Goal: Navigation & Orientation: Find specific page/section

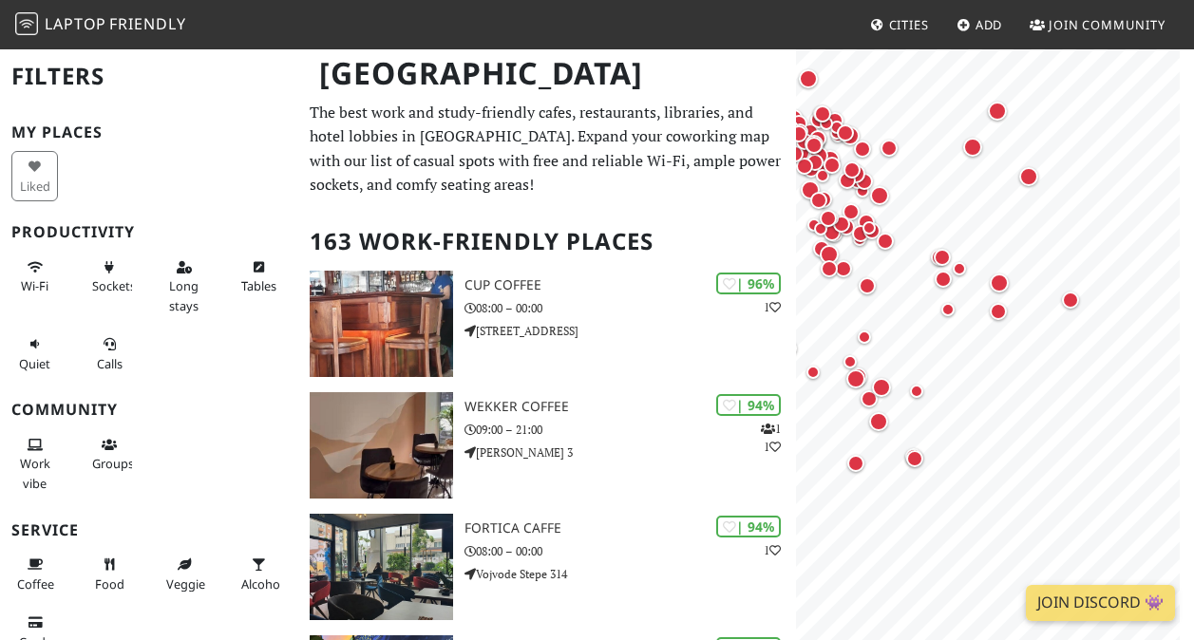
click at [171, 26] on span "Friendly" at bounding box center [147, 23] width 76 height 21
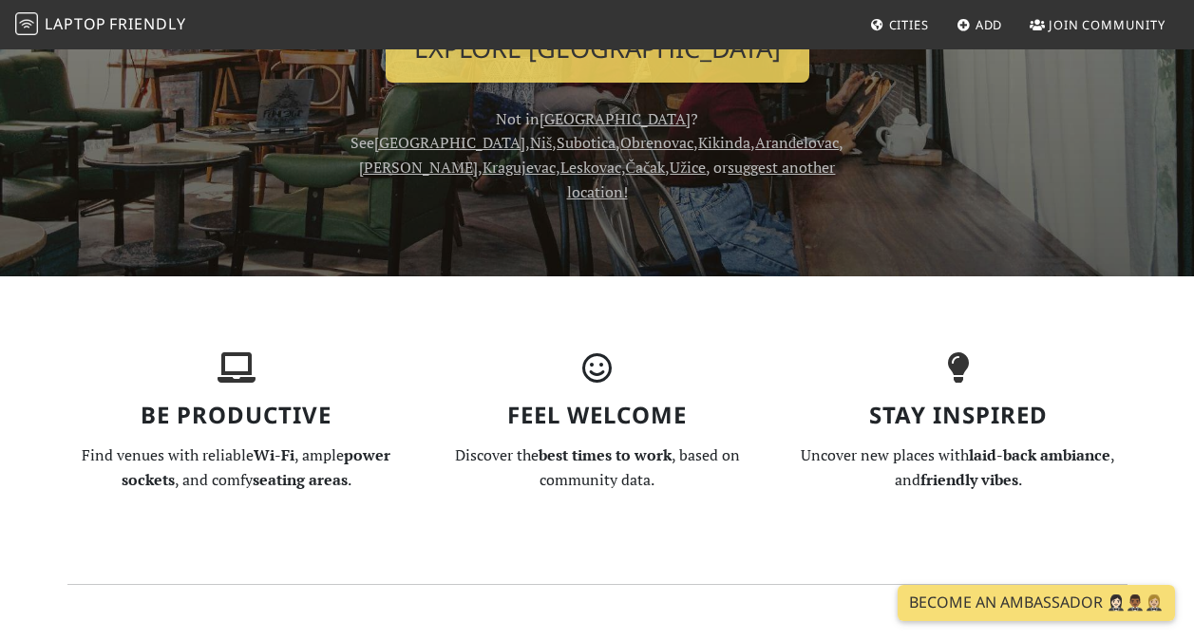
scroll to position [380, 0]
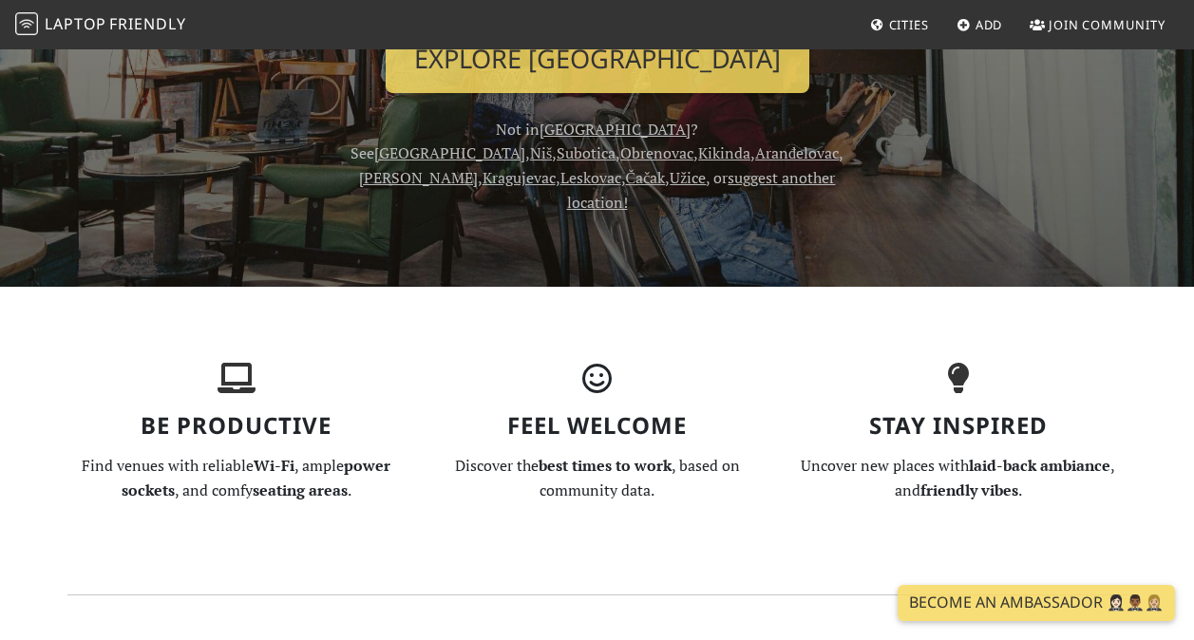
drag, startPoint x: 465, startPoint y: 131, endPoint x: 499, endPoint y: 122, distance: 35.5
click at [540, 131] on link "[GEOGRAPHIC_DATA]" at bounding box center [615, 129] width 151 height 21
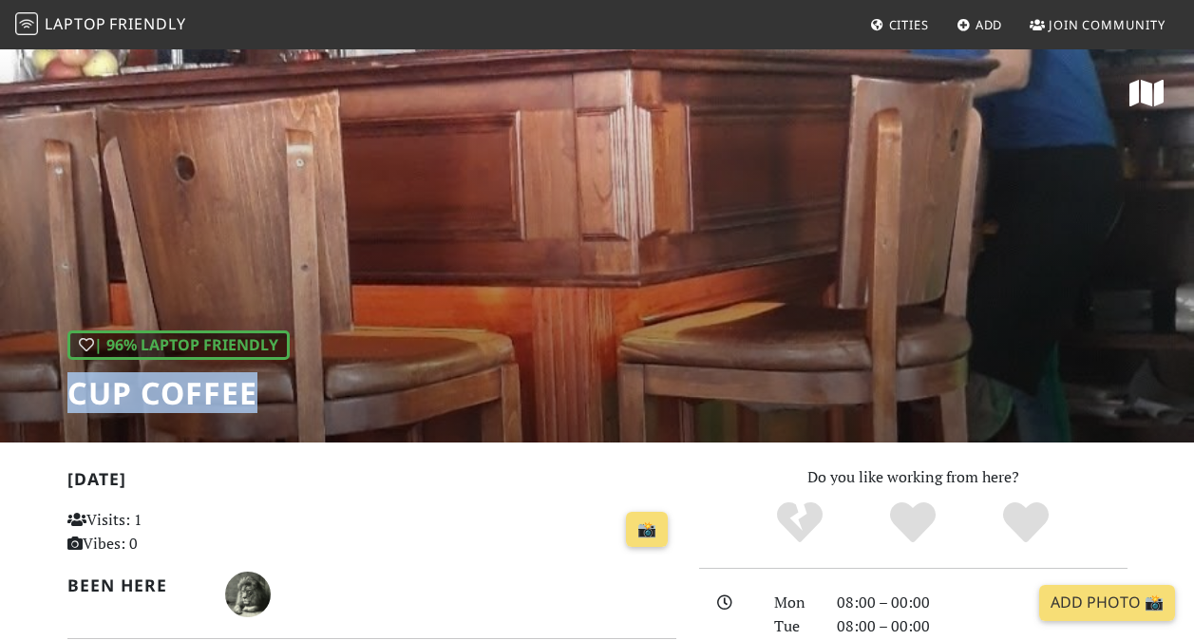
drag, startPoint x: 71, startPoint y: 385, endPoint x: 258, endPoint y: 400, distance: 187.8
click at [258, 400] on h1 "Cup Coffee" at bounding box center [178, 393] width 222 height 36
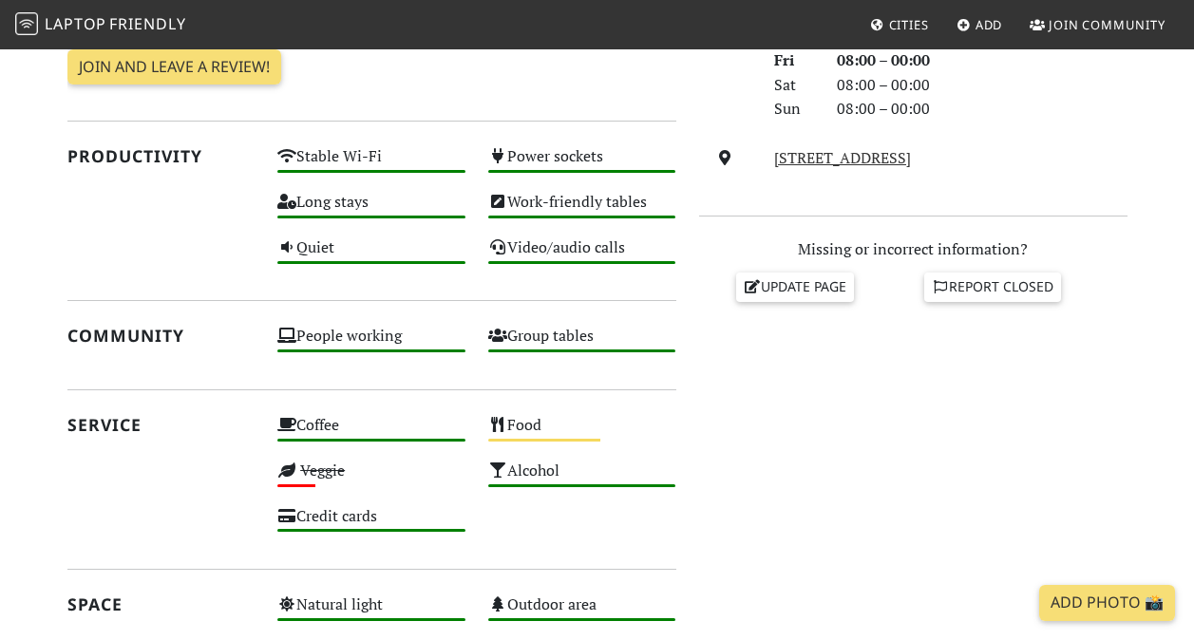
scroll to position [665, 0]
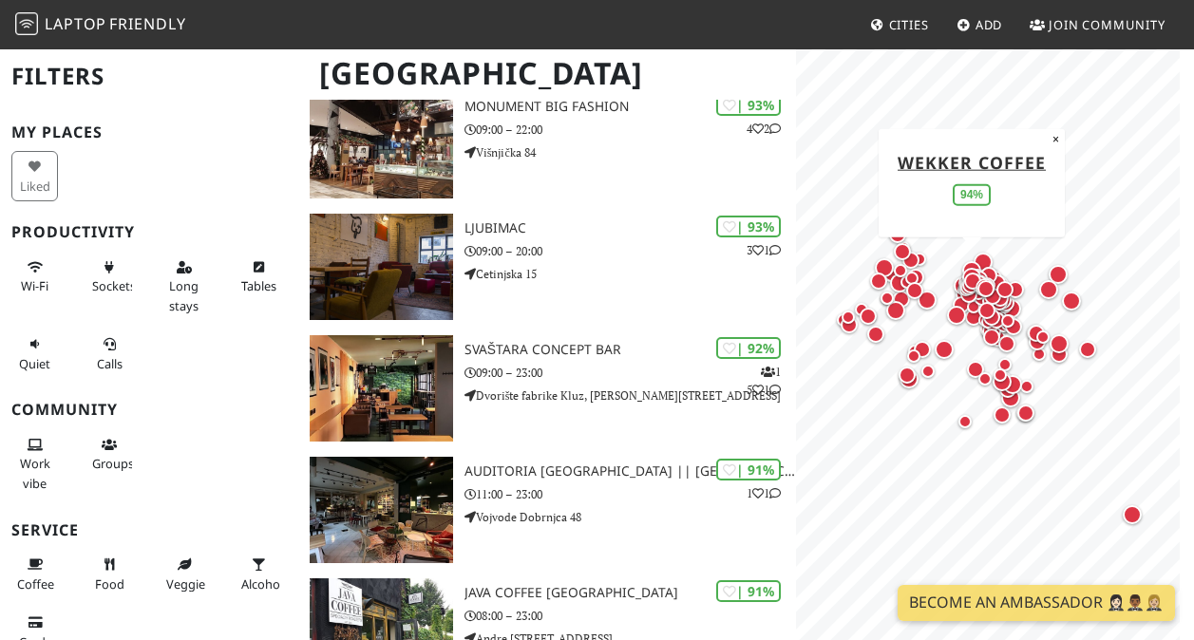
scroll to position [760, 0]
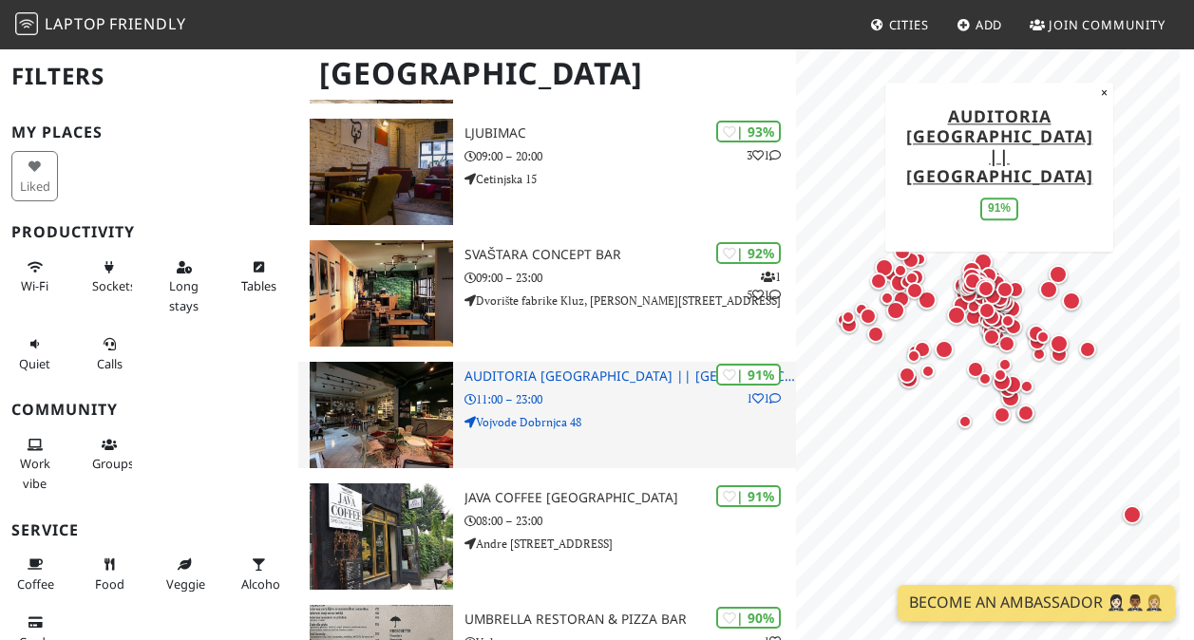
click at [621, 376] on h3 "Auditoria [GEOGRAPHIC_DATA] || [GEOGRAPHIC_DATA]" at bounding box center [631, 377] width 332 height 16
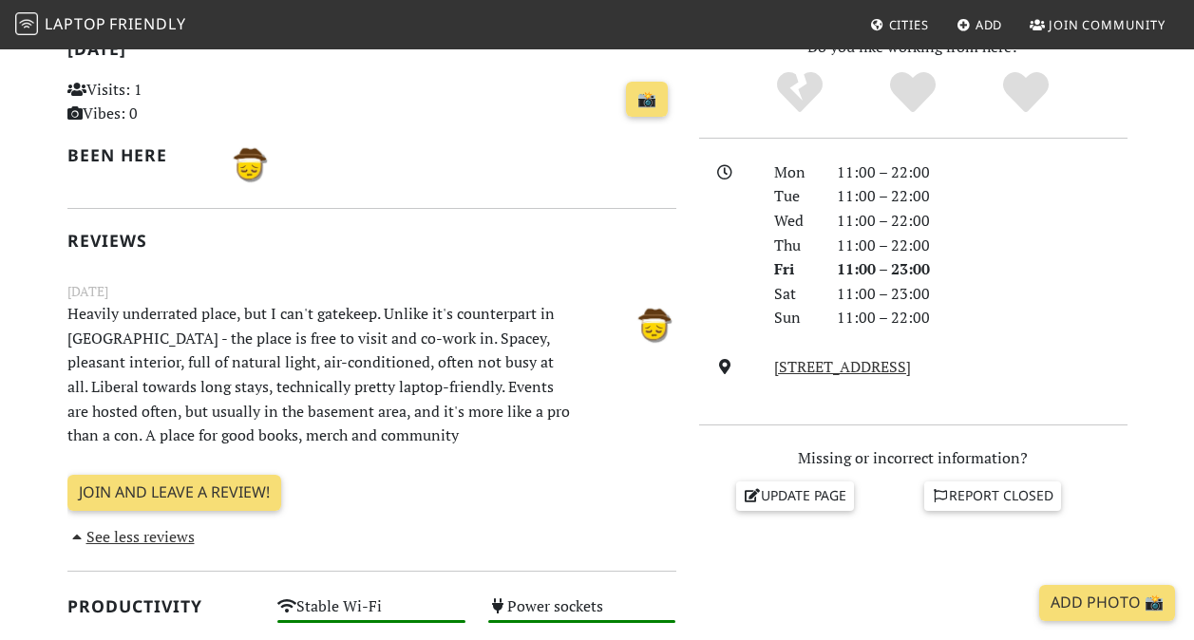
scroll to position [380, 0]
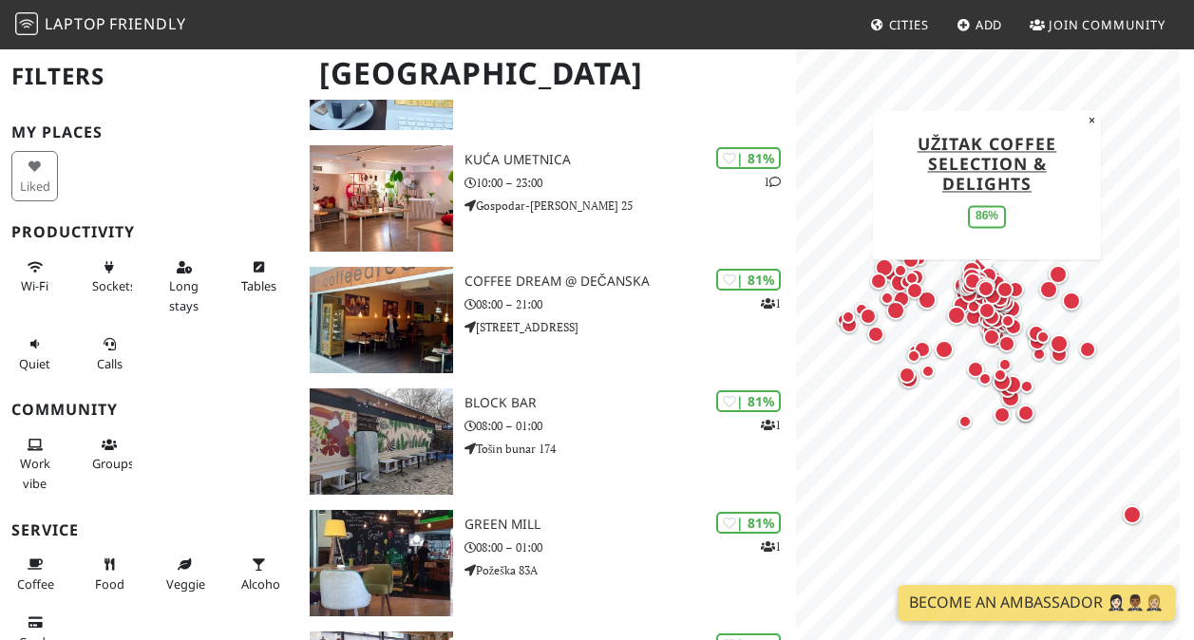
scroll to position [3991, 0]
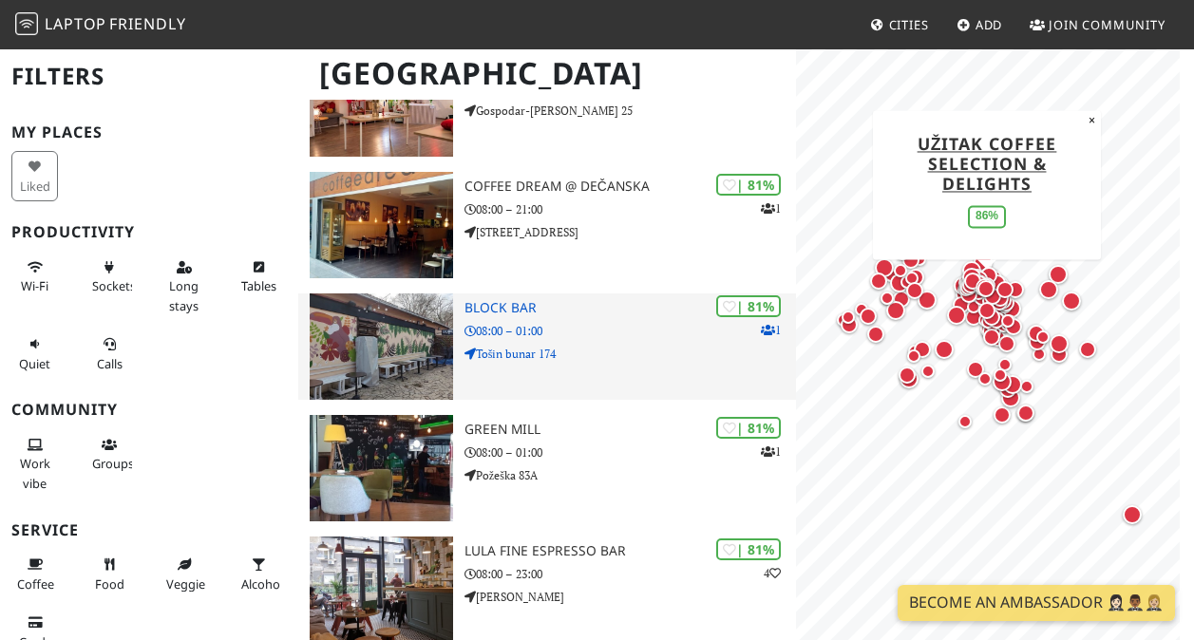
click at [659, 342] on div "| 81% 1 Block bar 08:00 – 01:00 Tošin bunar 174" at bounding box center [631, 347] width 332 height 106
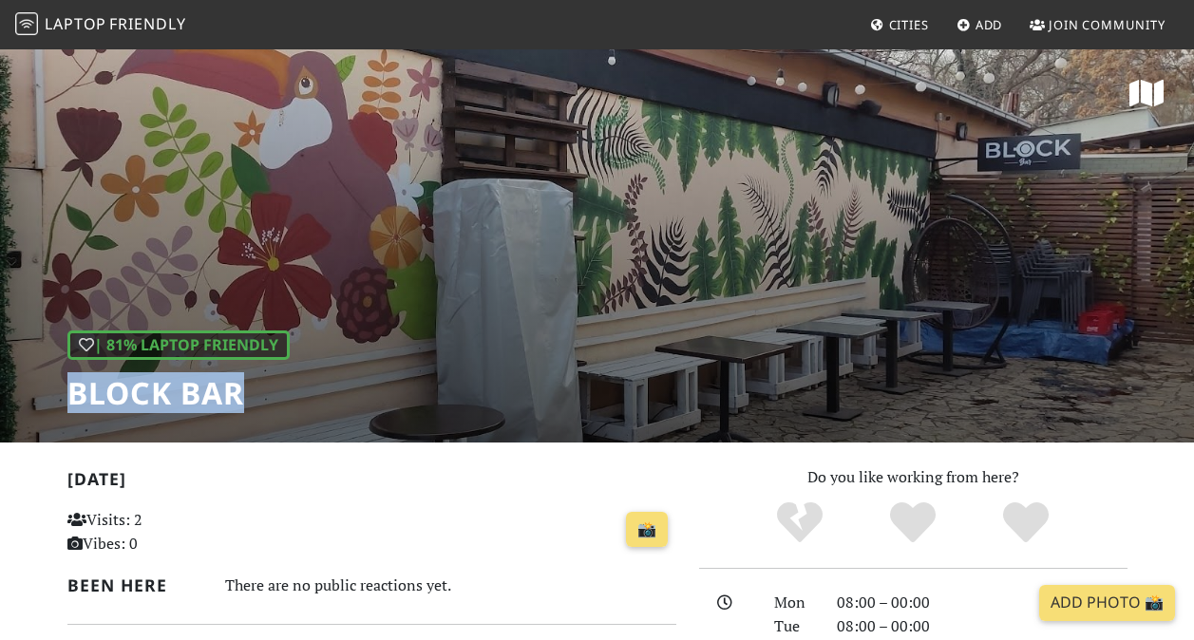
drag, startPoint x: 70, startPoint y: 394, endPoint x: 237, endPoint y: 395, distance: 166.3
click at [237, 395] on h1 "Block bar" at bounding box center [178, 393] width 222 height 36
